Goal: Check status: Check status

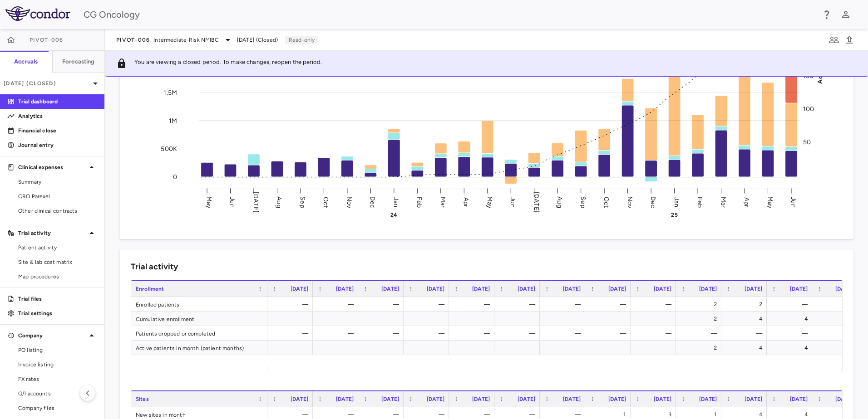
scroll to position [181, 0]
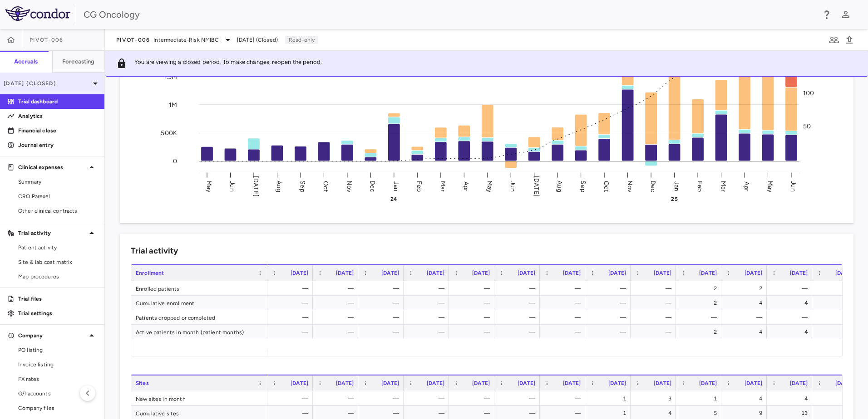
click at [83, 80] on p "[DATE] (Closed)" at bounding box center [47, 83] width 86 height 8
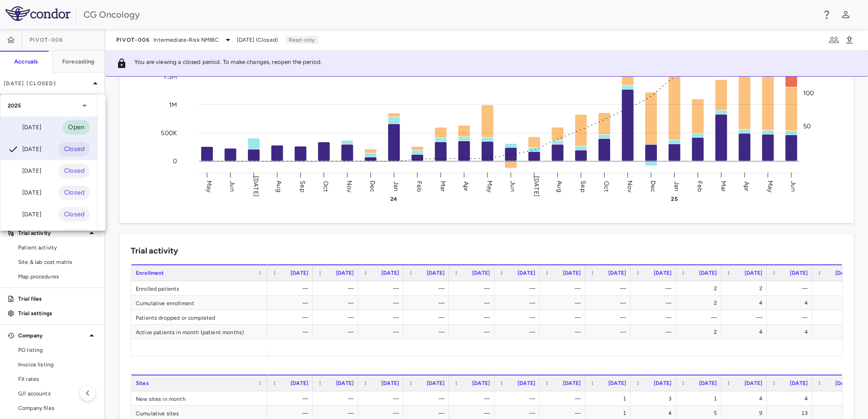
click at [35, 127] on div "[DATE]" at bounding box center [25, 127] width 34 height 11
